Goal: Navigation & Orientation: Find specific page/section

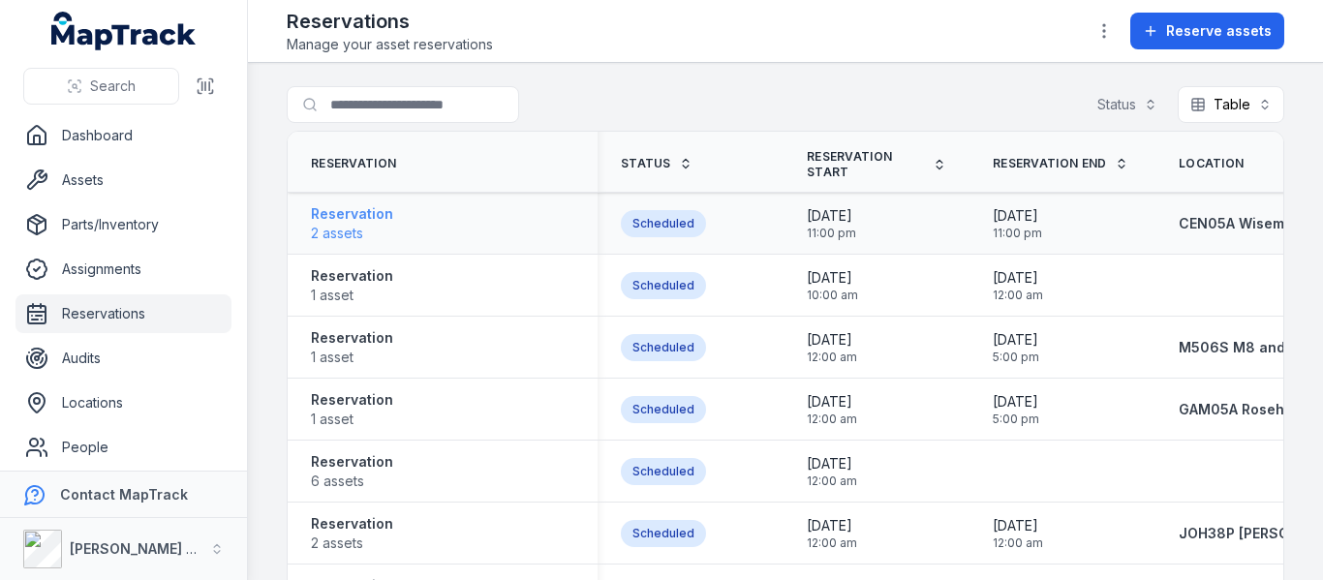
click at [361, 218] on strong "Reservation" at bounding box center [352, 213] width 82 height 19
click at [349, 272] on strong "Reservation" at bounding box center [352, 275] width 82 height 19
click at [369, 346] on strong "Reservation" at bounding box center [352, 337] width 82 height 19
click at [361, 405] on strong "Reservation" at bounding box center [352, 399] width 82 height 19
click at [362, 469] on strong "Reservation" at bounding box center [352, 461] width 82 height 19
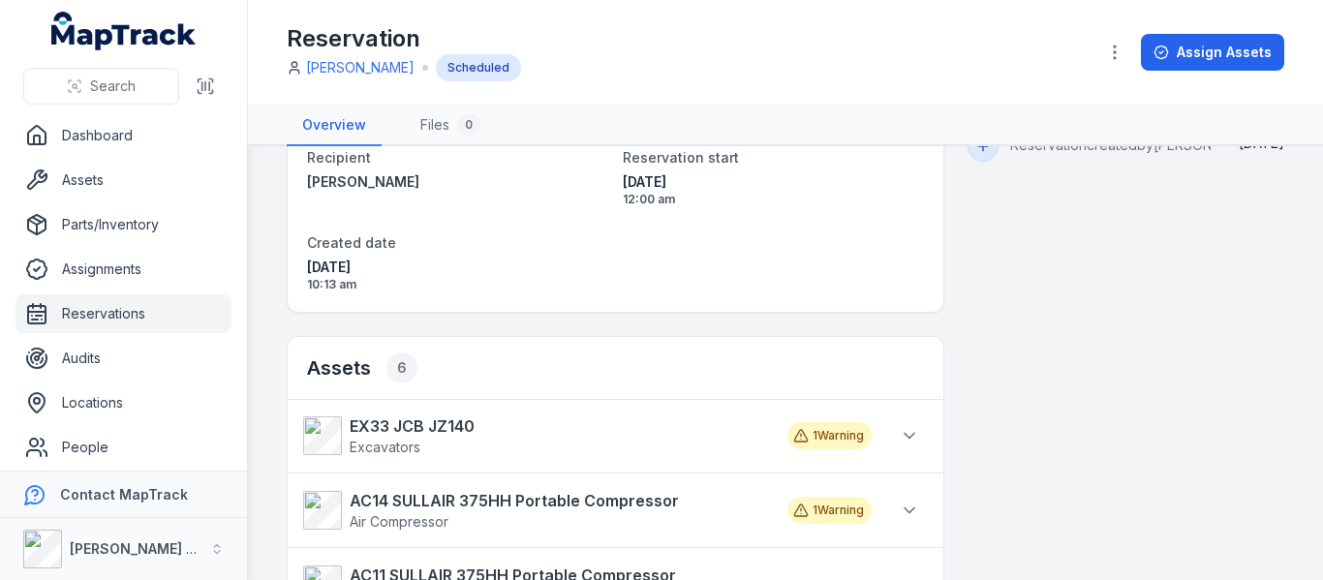
scroll to position [97, 0]
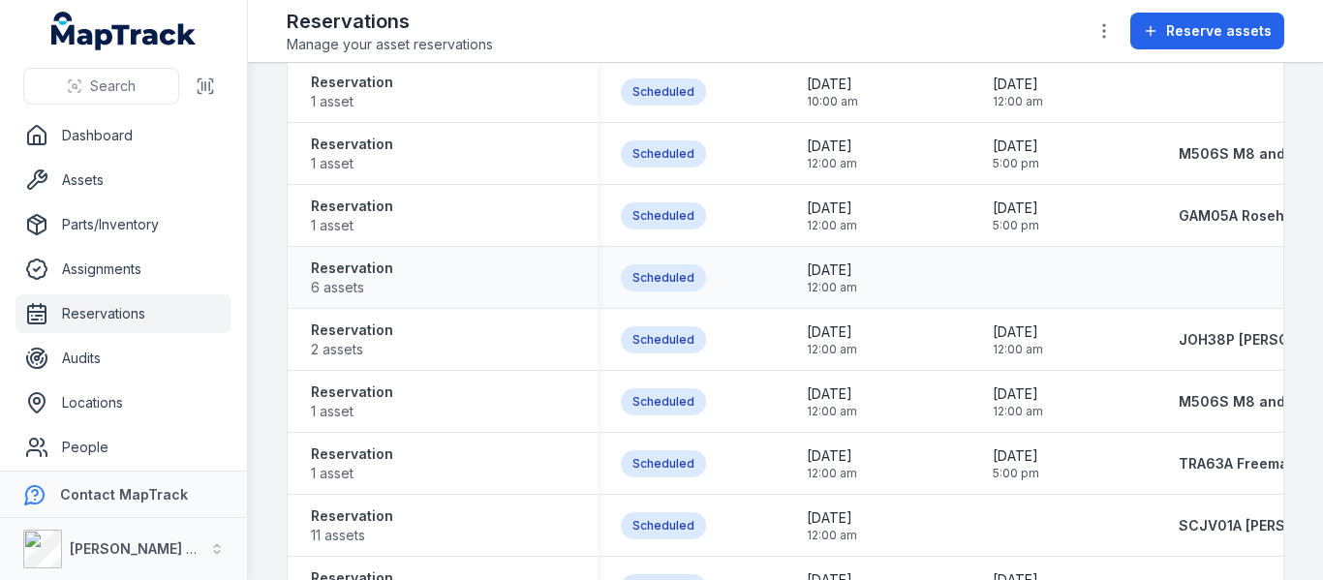
scroll to position [290, 0]
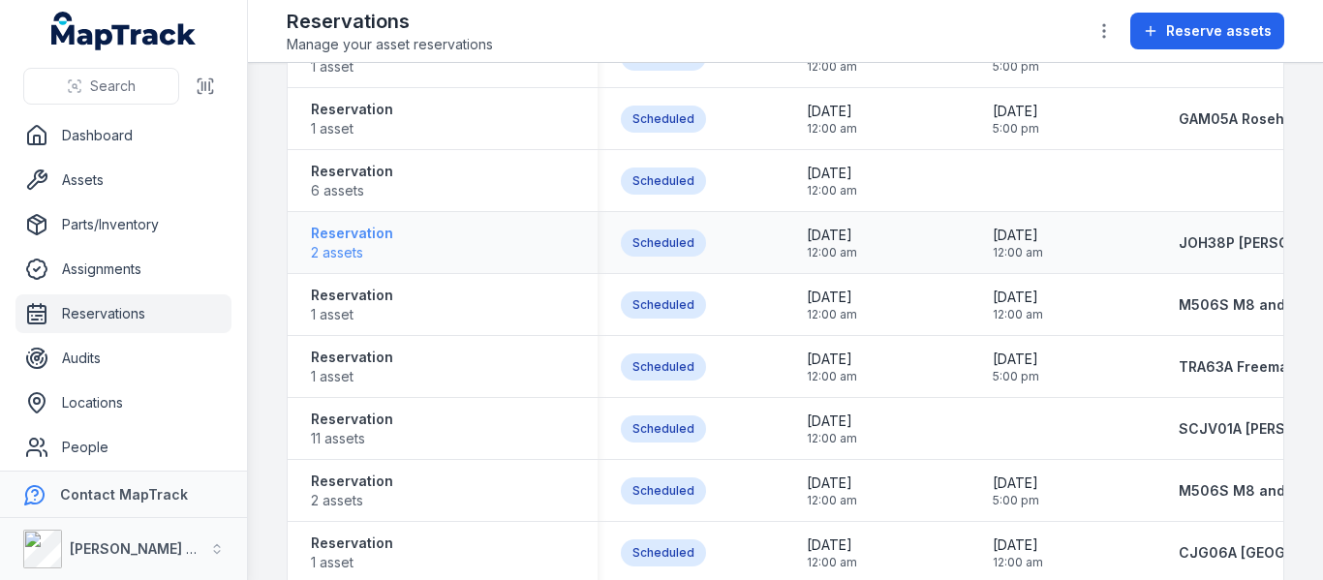
click at [348, 228] on strong "Reservation" at bounding box center [352, 233] width 82 height 19
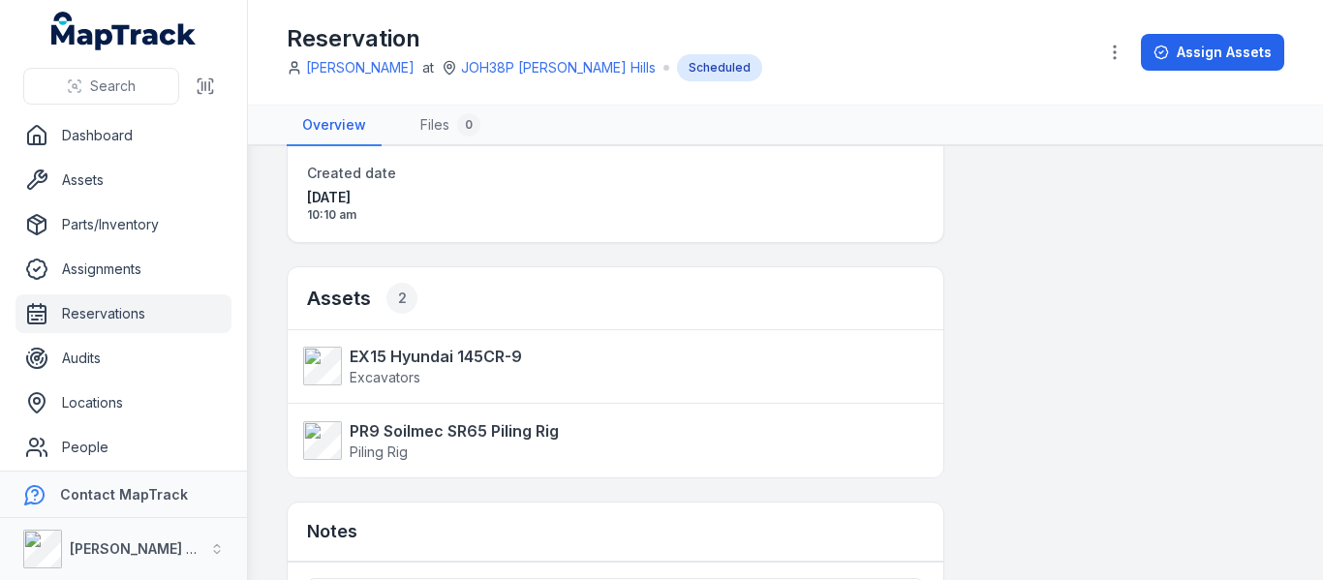
scroll to position [290, 0]
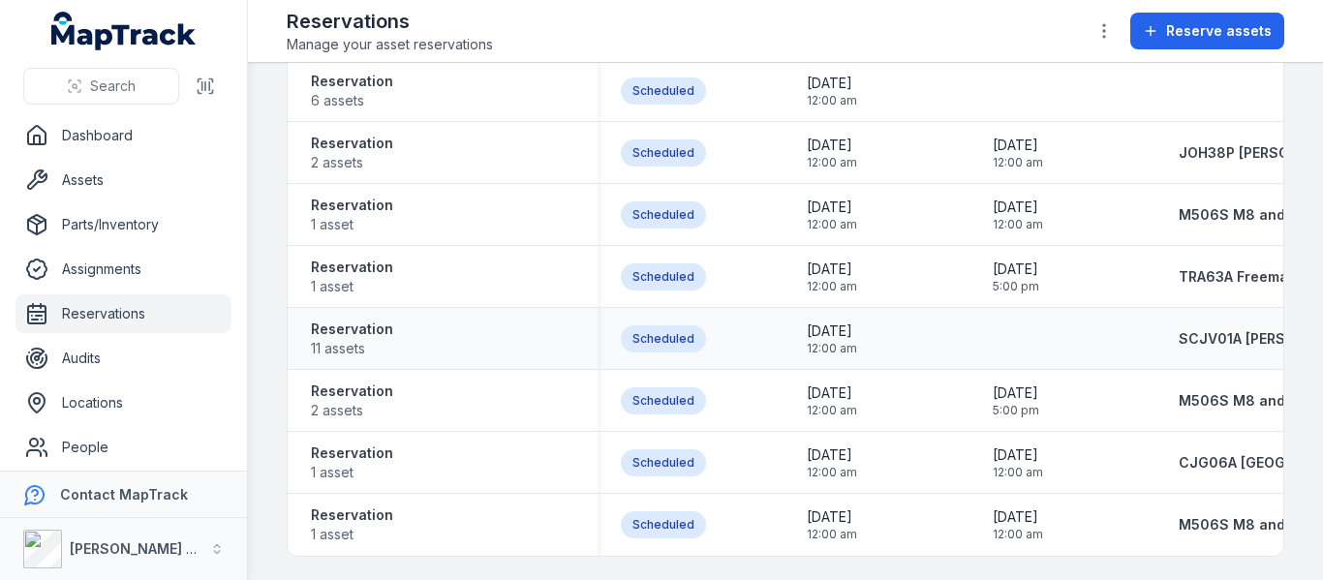
scroll to position [388, 0]
click at [363, 320] on strong "Reservation" at bounding box center [352, 329] width 82 height 19
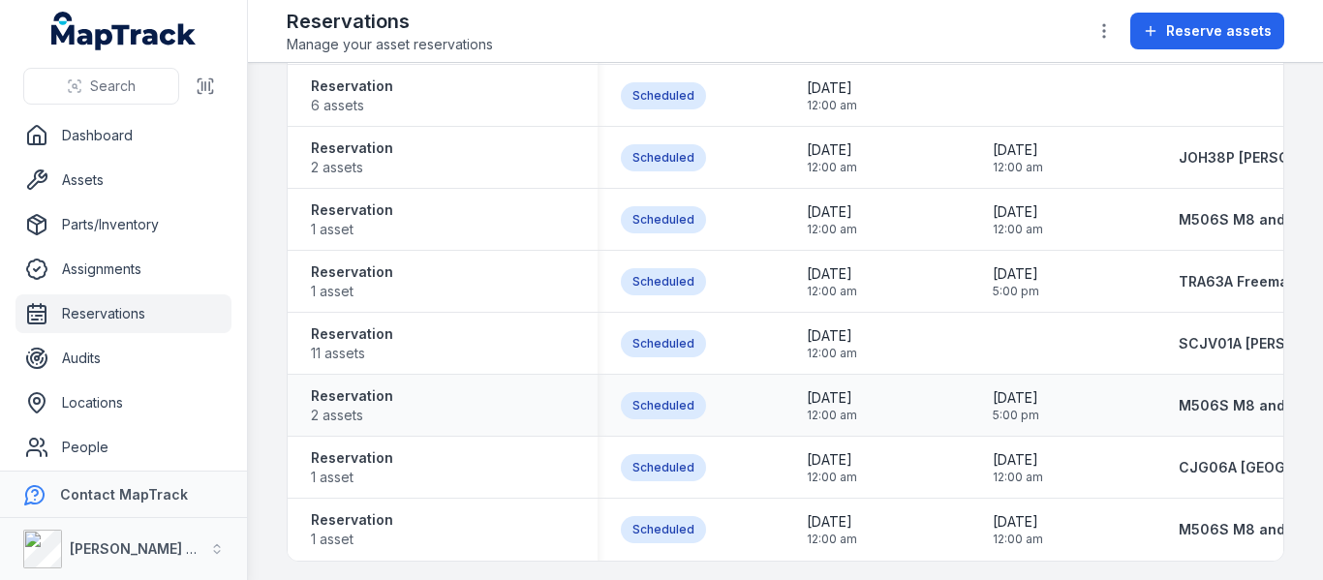
scroll to position [388, 0]
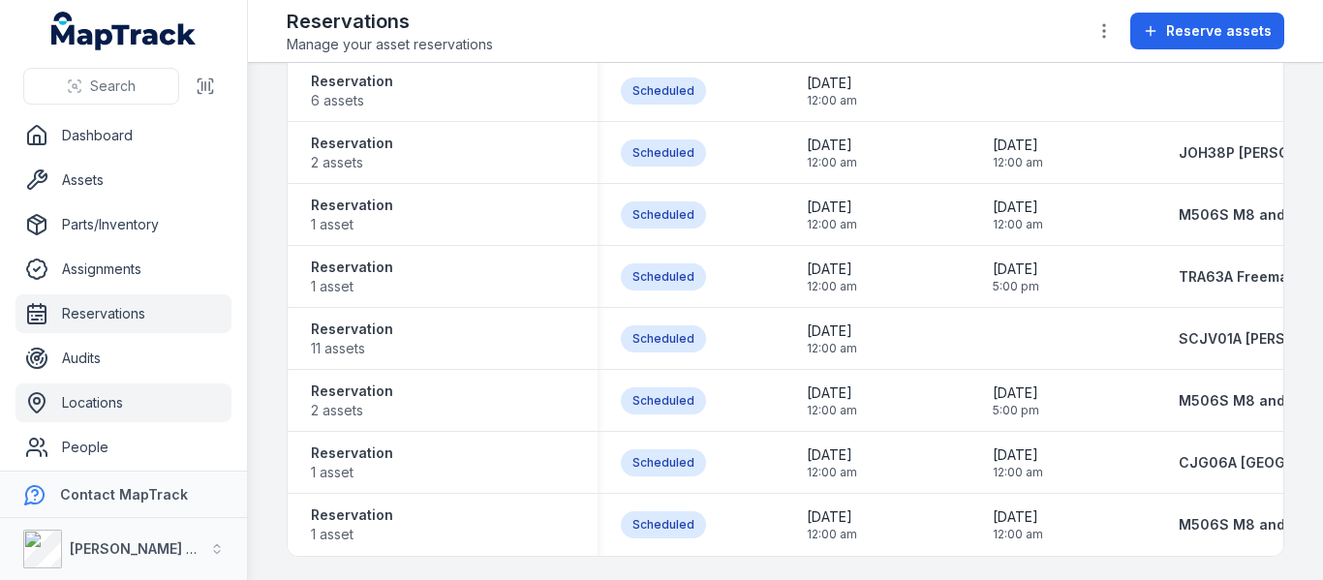
click at [116, 400] on link "Locations" at bounding box center [123, 402] width 216 height 39
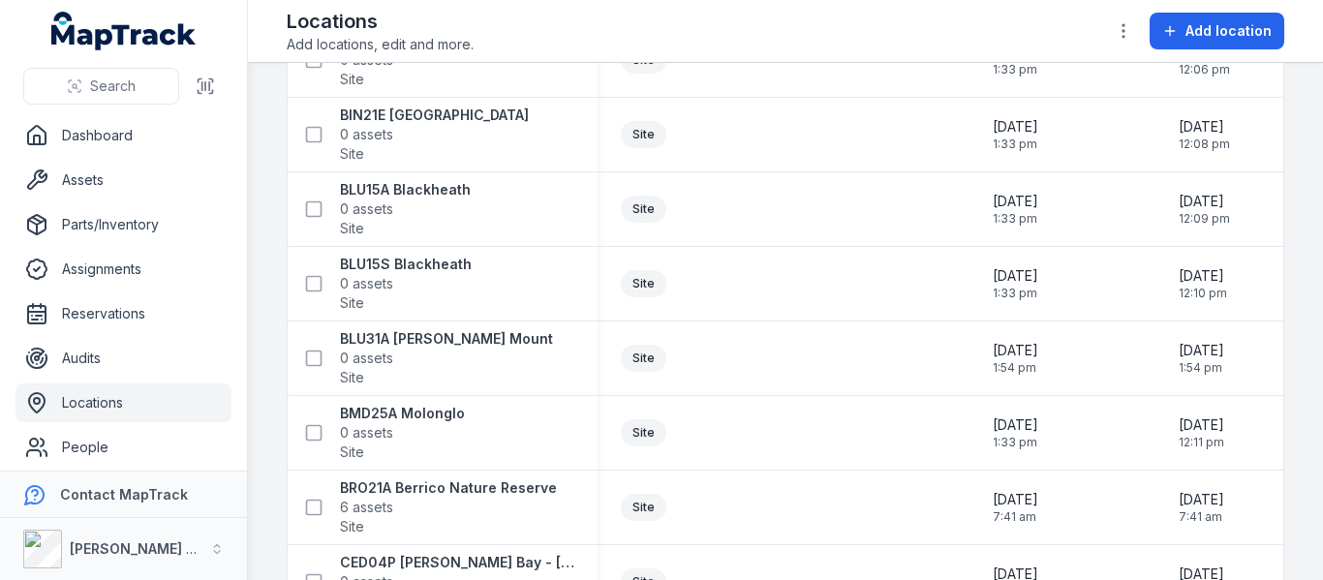
scroll to position [2130, 0]
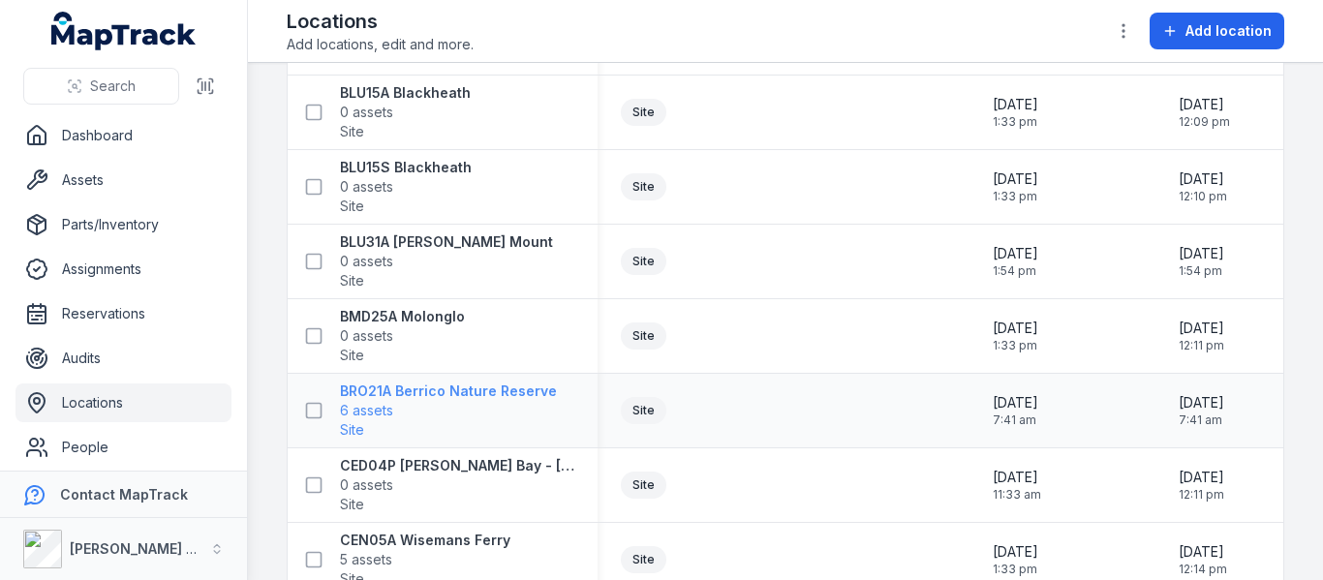
click at [378, 391] on strong "BRO21A Berrico Nature Reserve" at bounding box center [448, 390] width 217 height 19
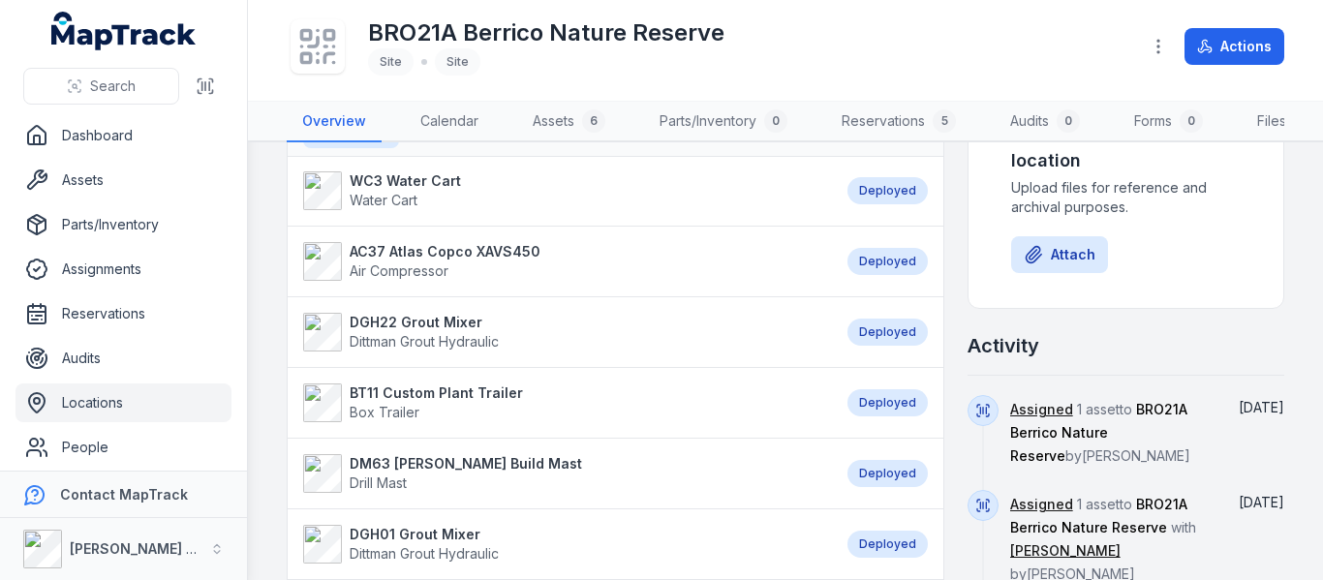
scroll to position [484, 0]
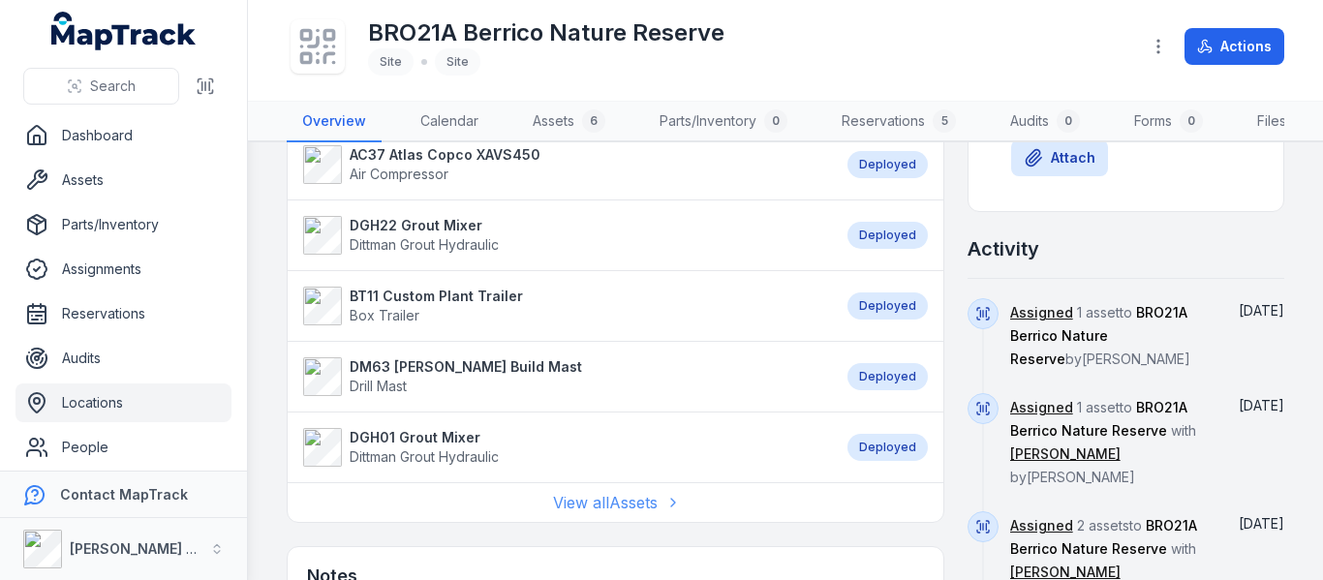
click at [583, 514] on link "View all Assets" at bounding box center [615, 502] width 124 height 23
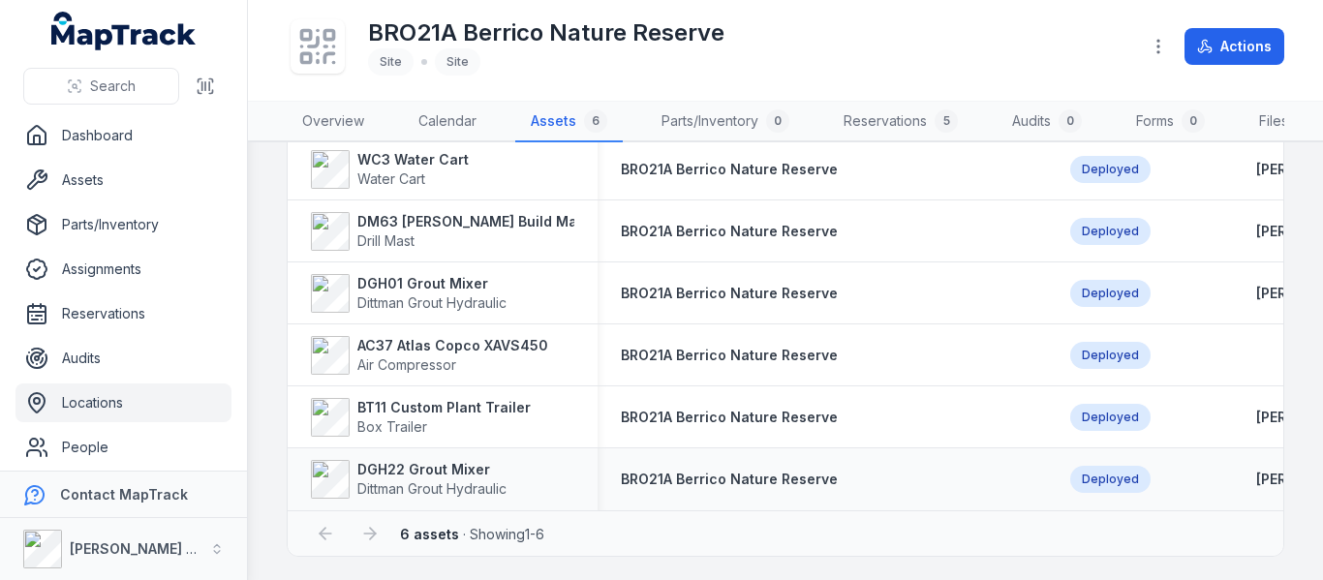
scroll to position [142, 0]
